Goal: Task Accomplishment & Management: Manage account settings

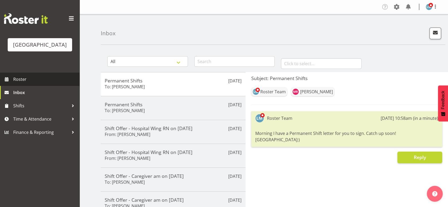
click at [19, 83] on span "Roster" at bounding box center [45, 79] width 64 height 8
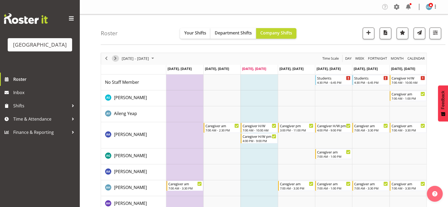
click at [116, 57] on span "Next" at bounding box center [115, 58] width 6 height 7
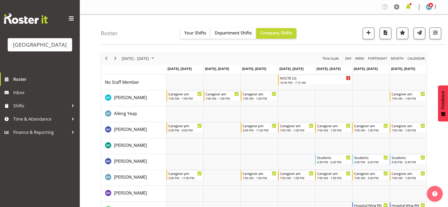
click at [408, 6] on span at bounding box center [408, 7] width 8 height 8
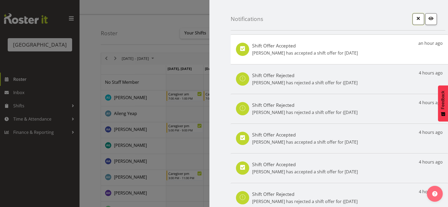
click at [415, 17] on span "button" at bounding box center [418, 18] width 7 height 7
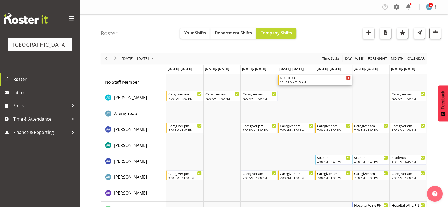
click at [289, 80] on div "NOCTE CG" at bounding box center [315, 77] width 71 height 5
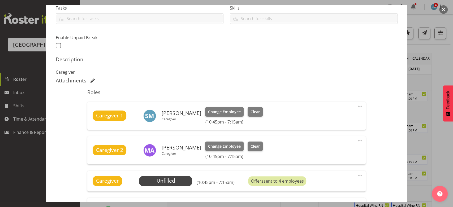
scroll to position [236, 0]
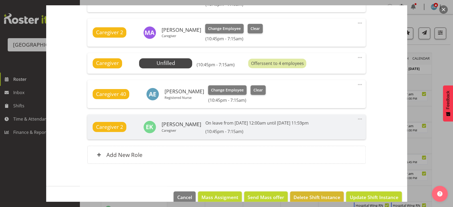
click at [445, 10] on button "button" at bounding box center [443, 9] width 8 height 8
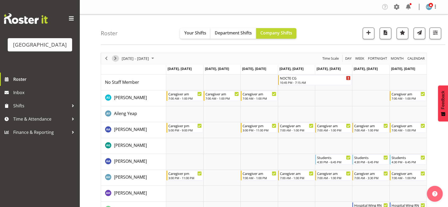
click at [116, 58] on span "Next" at bounding box center [115, 58] width 6 height 7
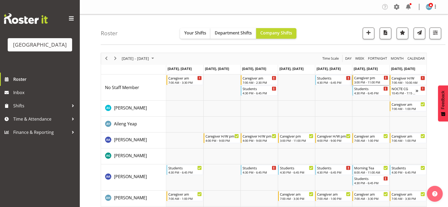
click at [366, 80] on div "Caregiver pm" at bounding box center [371, 77] width 34 height 5
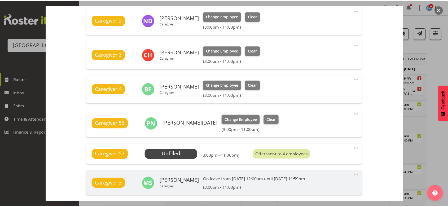
scroll to position [236, 0]
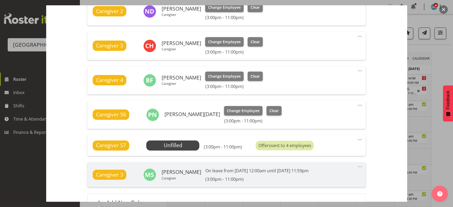
click at [445, 7] on button "button" at bounding box center [443, 9] width 8 height 8
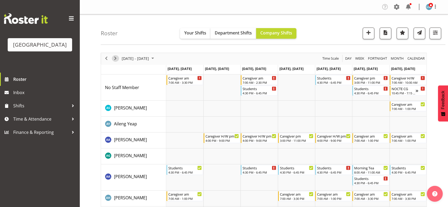
click at [117, 56] on span "Next" at bounding box center [115, 58] width 6 height 7
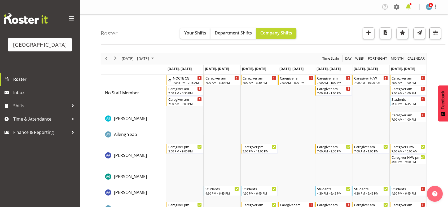
click at [409, 7] on span at bounding box center [408, 7] width 8 height 8
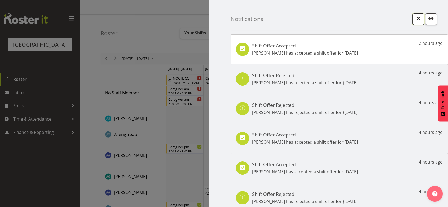
click at [417, 16] on span "button" at bounding box center [418, 18] width 7 height 7
